Goal: Transaction & Acquisition: Purchase product/service

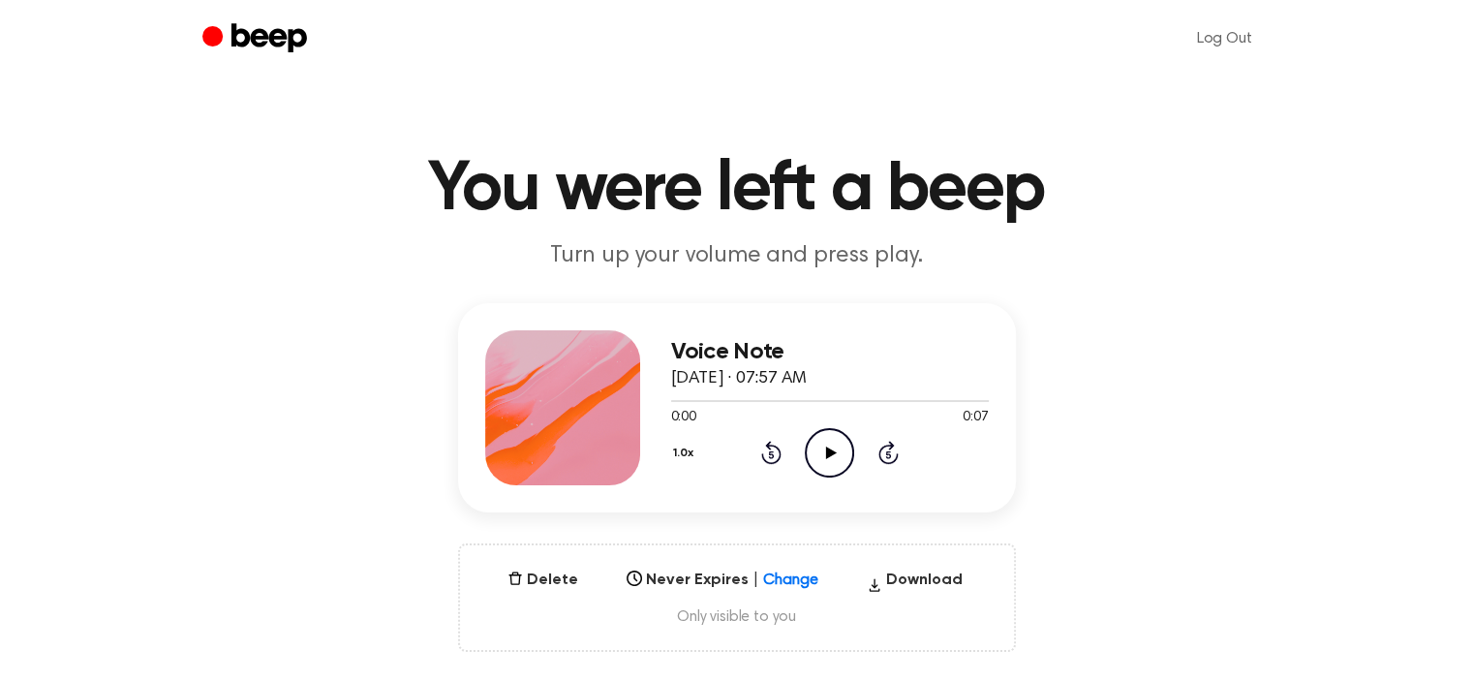
click at [838, 441] on icon "Play Audio" at bounding box center [829, 452] width 49 height 49
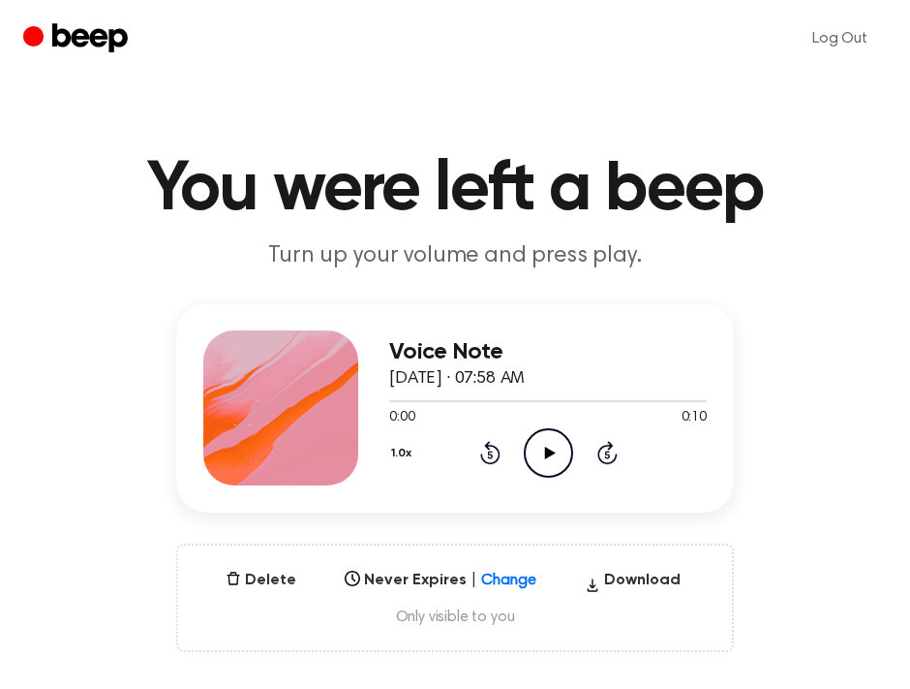
click at [555, 461] on icon "Play Audio" at bounding box center [548, 452] width 49 height 49
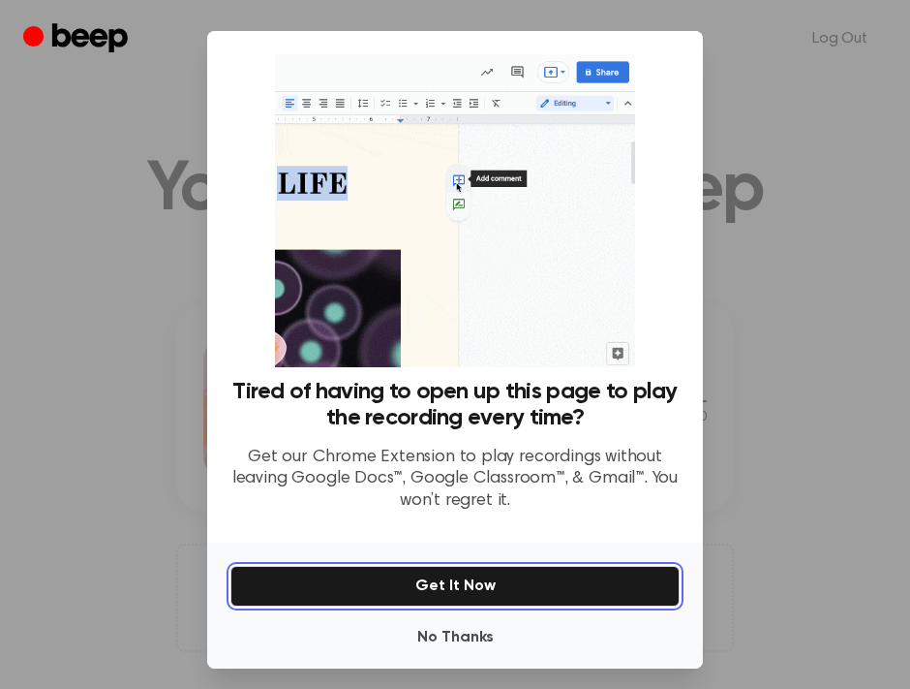
click at [468, 585] on button "Get It Now" at bounding box center [454, 586] width 449 height 41
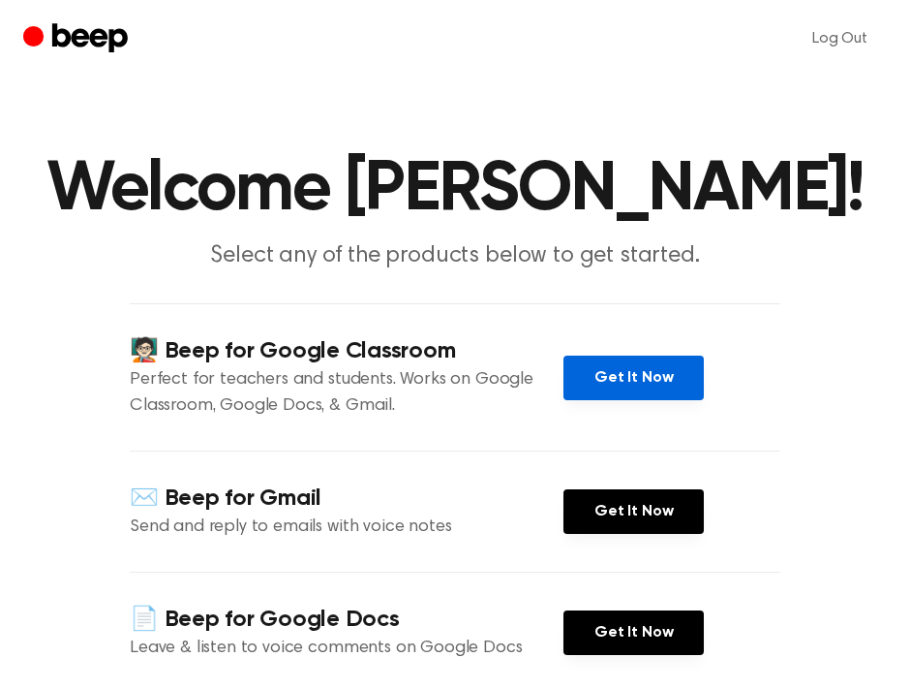
click at [654, 372] on link "Get It Now" at bounding box center [634, 377] width 140 height 45
